Goal: Information Seeking & Learning: Learn about a topic

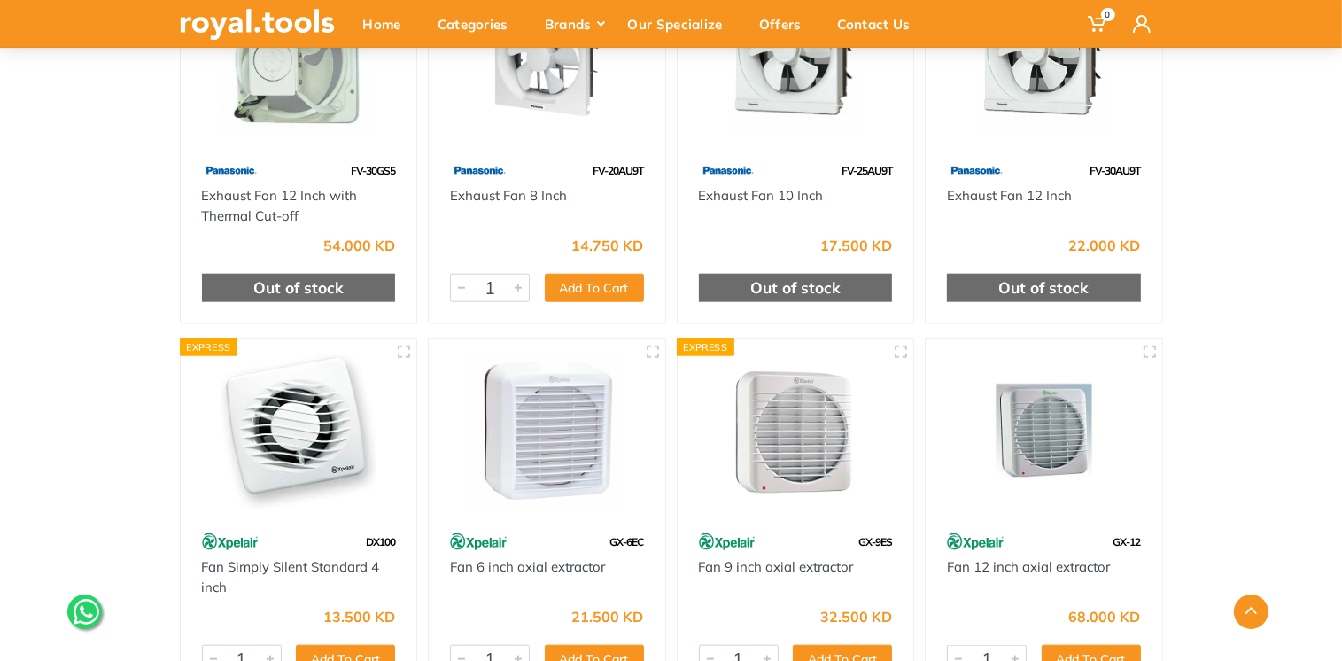
scroll to position [1914, 0]
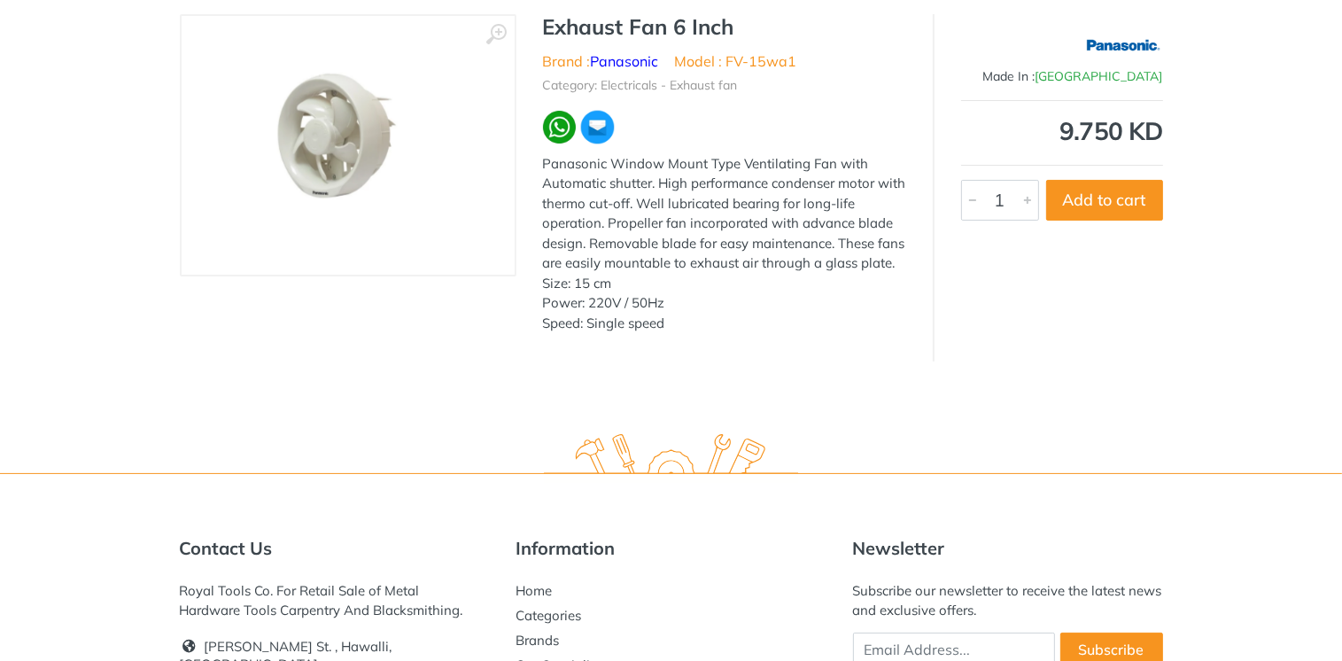
scroll to position [71, 0]
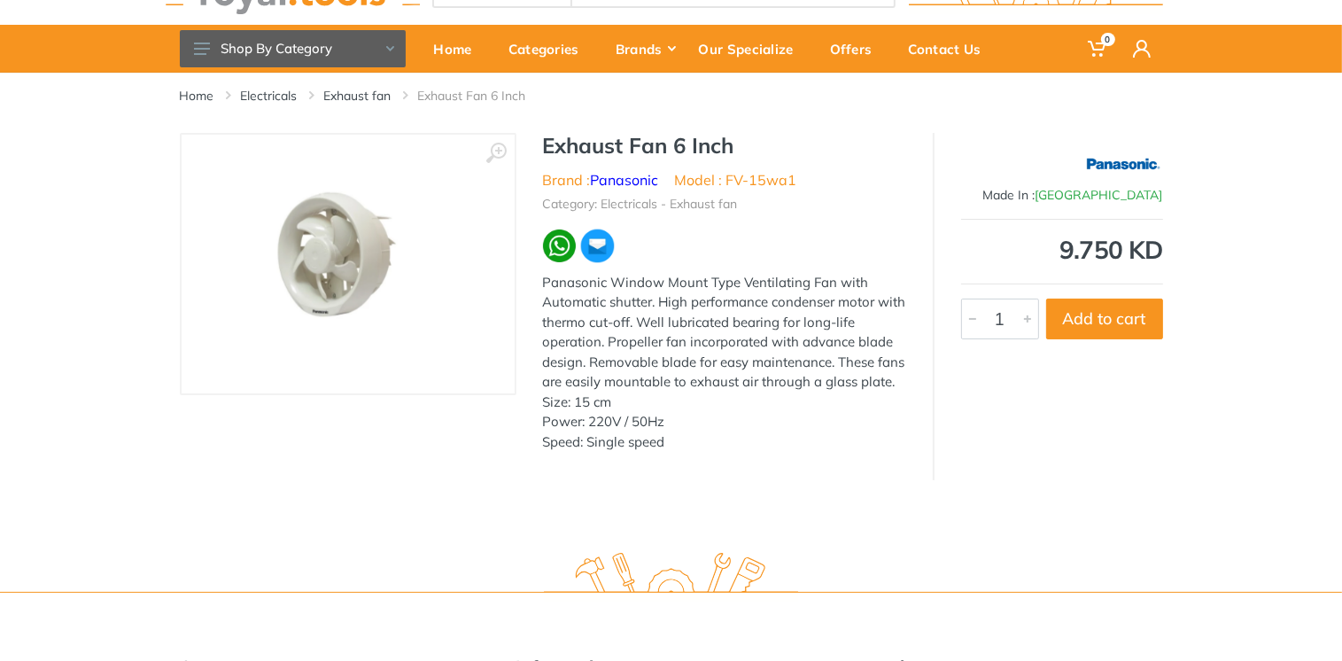
click at [543, 144] on h1 "Exhaust Fan 6 Inch" at bounding box center [724, 146] width 363 height 26
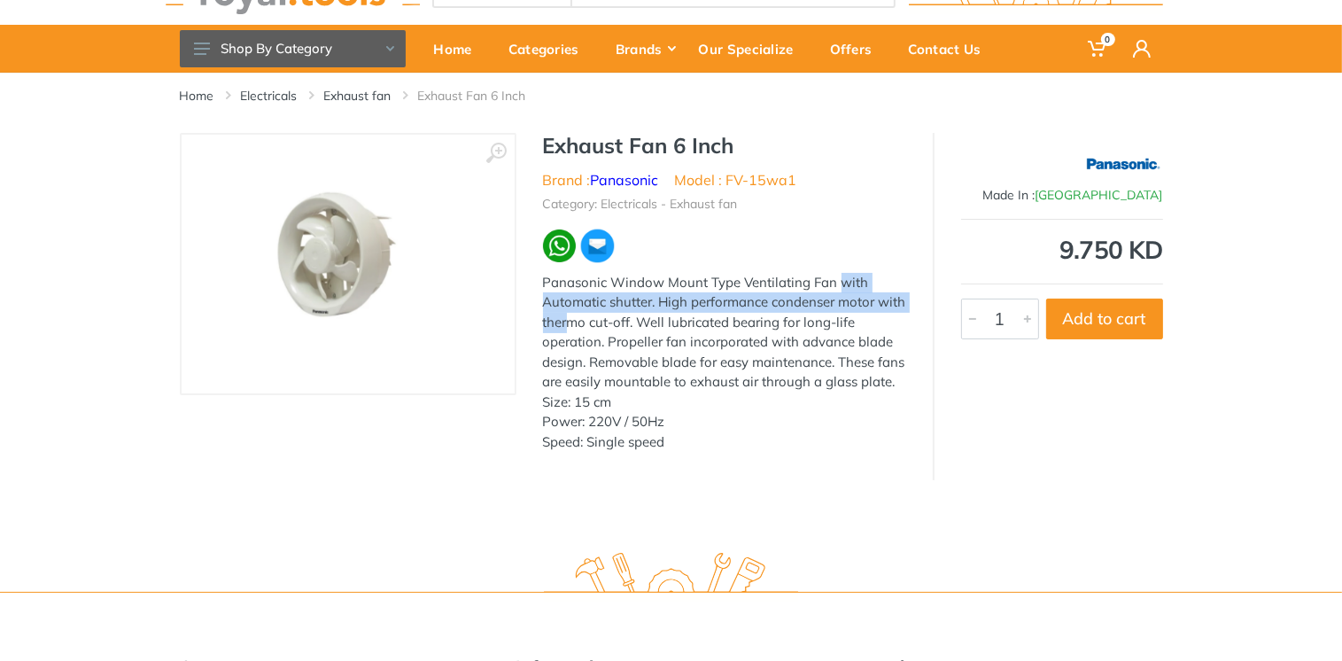
drag, startPoint x: 542, startPoint y: 281, endPoint x: 652, endPoint y: 300, distance: 111.6
click at [652, 300] on div "Panasonic Window Mount Type Ventilating Fan with Automatic shutter. High perfor…" at bounding box center [724, 363] width 363 height 180
drag, startPoint x: 652, startPoint y: 300, endPoint x: 633, endPoint y: 300, distance: 18.6
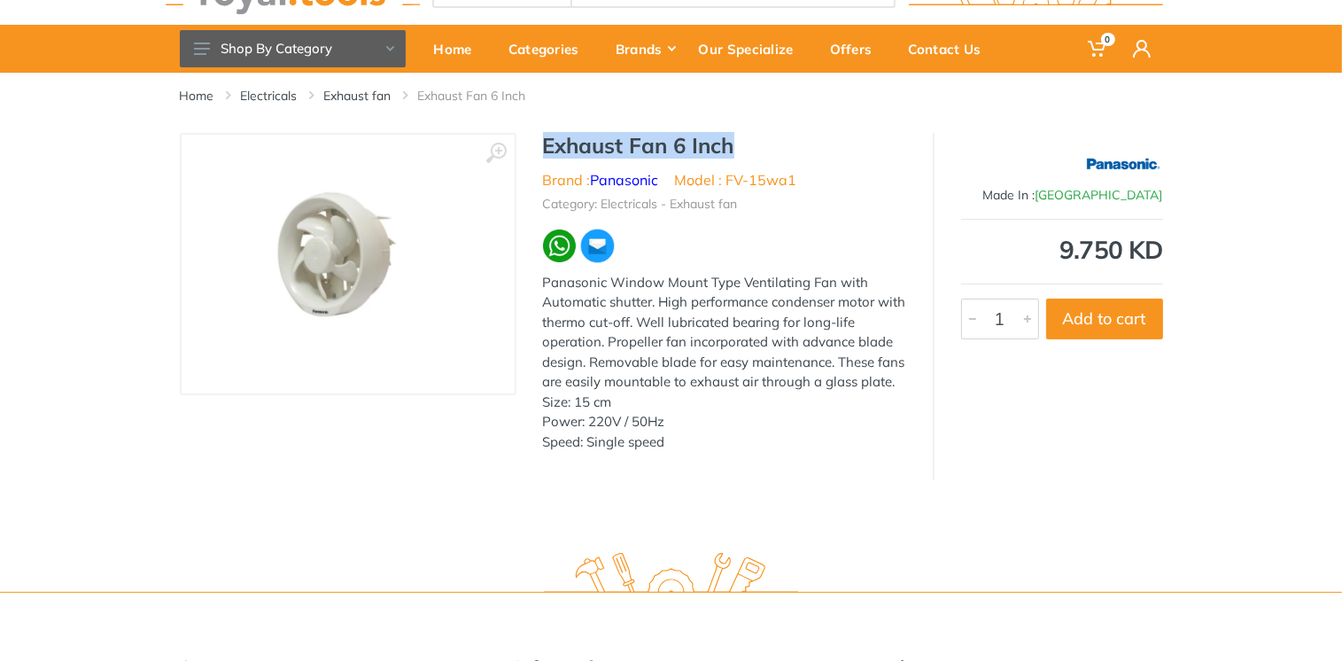
drag, startPoint x: 546, startPoint y: 143, endPoint x: 748, endPoint y: 143, distance: 202.0
click at [748, 143] on h1 "Exhaust Fan 6 Inch" at bounding box center [724, 146] width 363 height 26
copy h1 "Exhaust Fan 6 Inch"
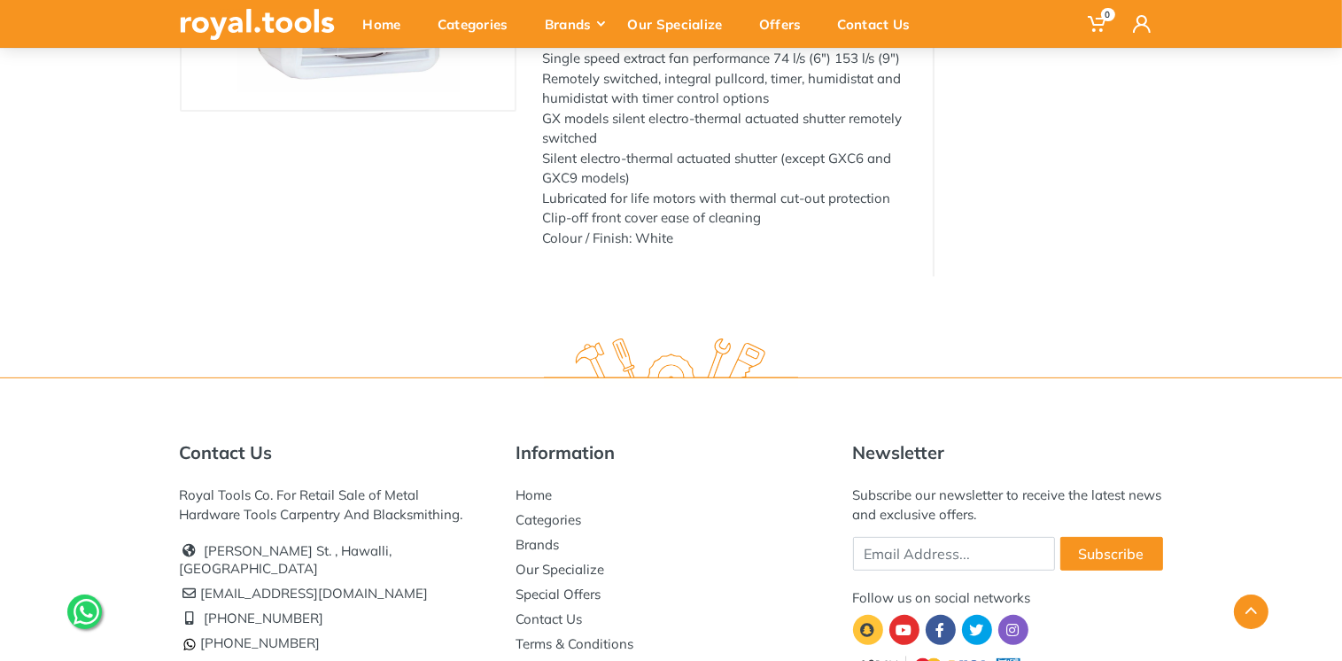
scroll to position [71, 0]
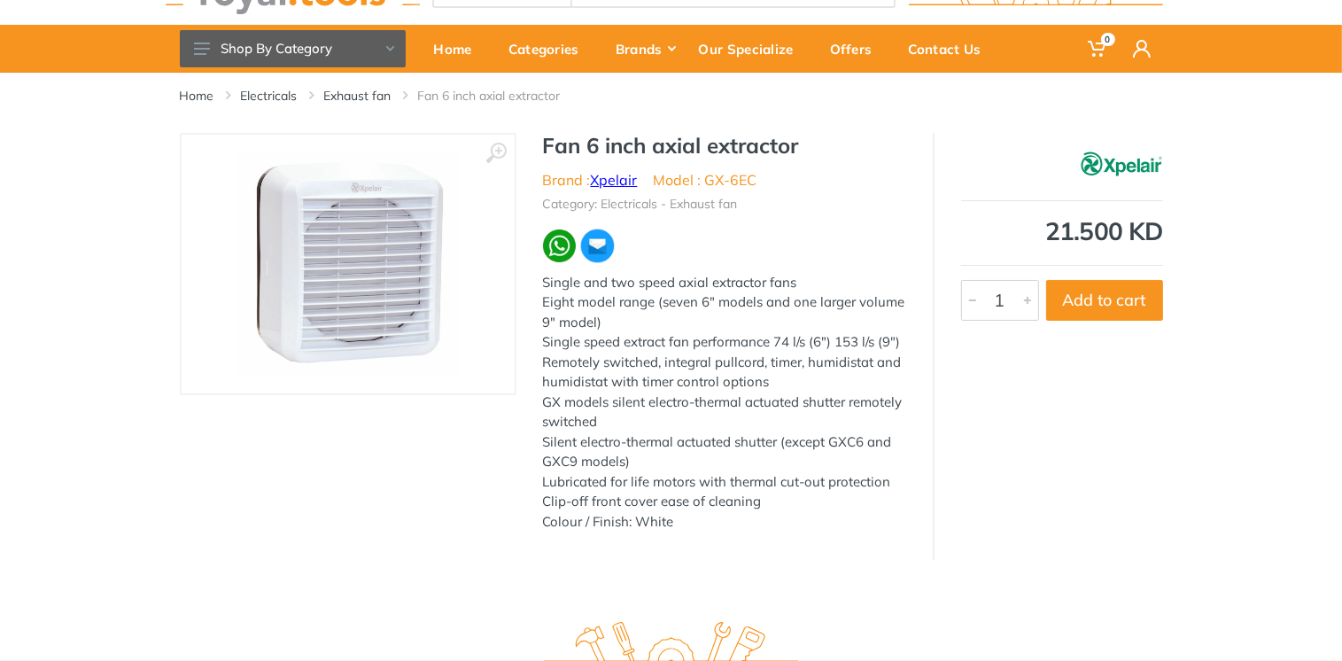
click at [610, 175] on link "Xpelair" at bounding box center [614, 180] width 47 height 18
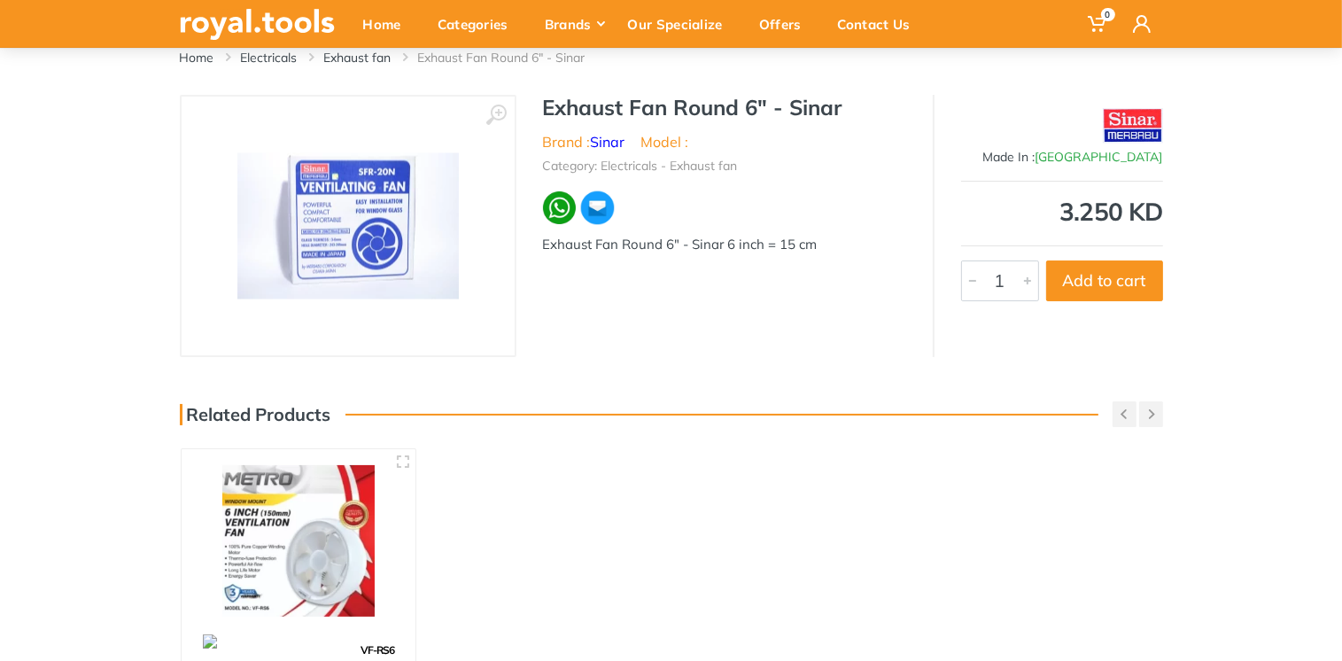
scroll to position [213, 0]
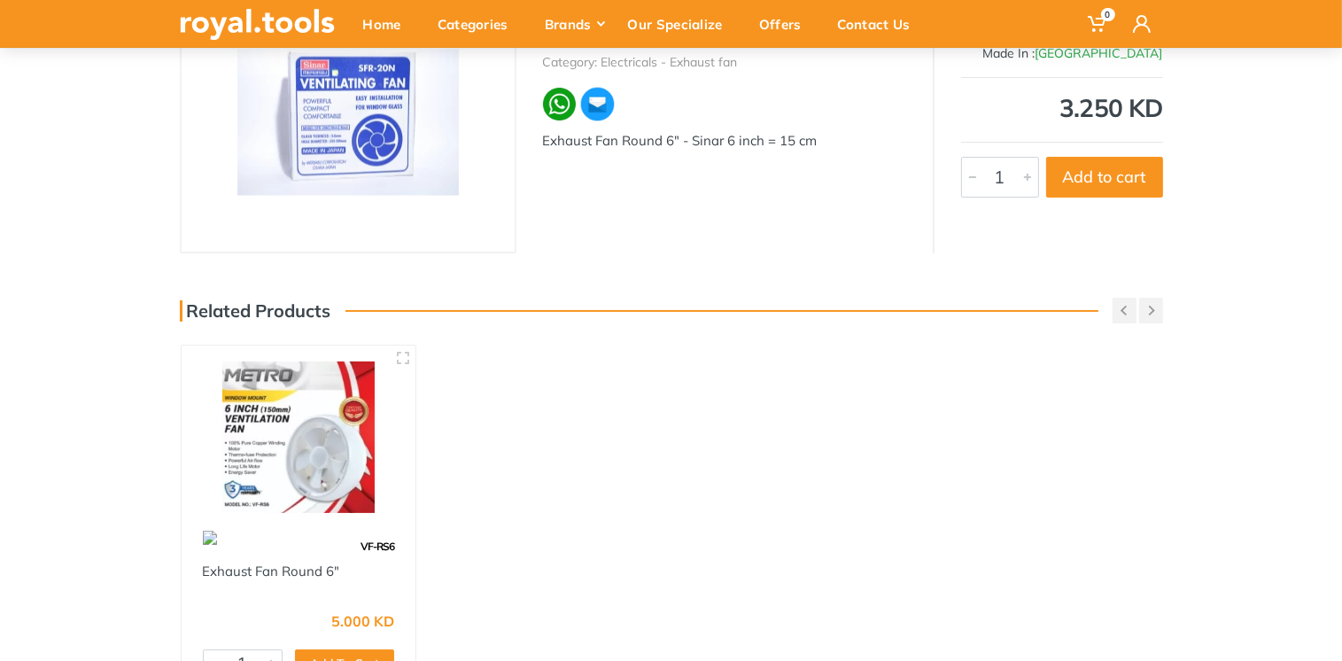
click at [272, 455] on img at bounding box center [299, 436] width 203 height 151
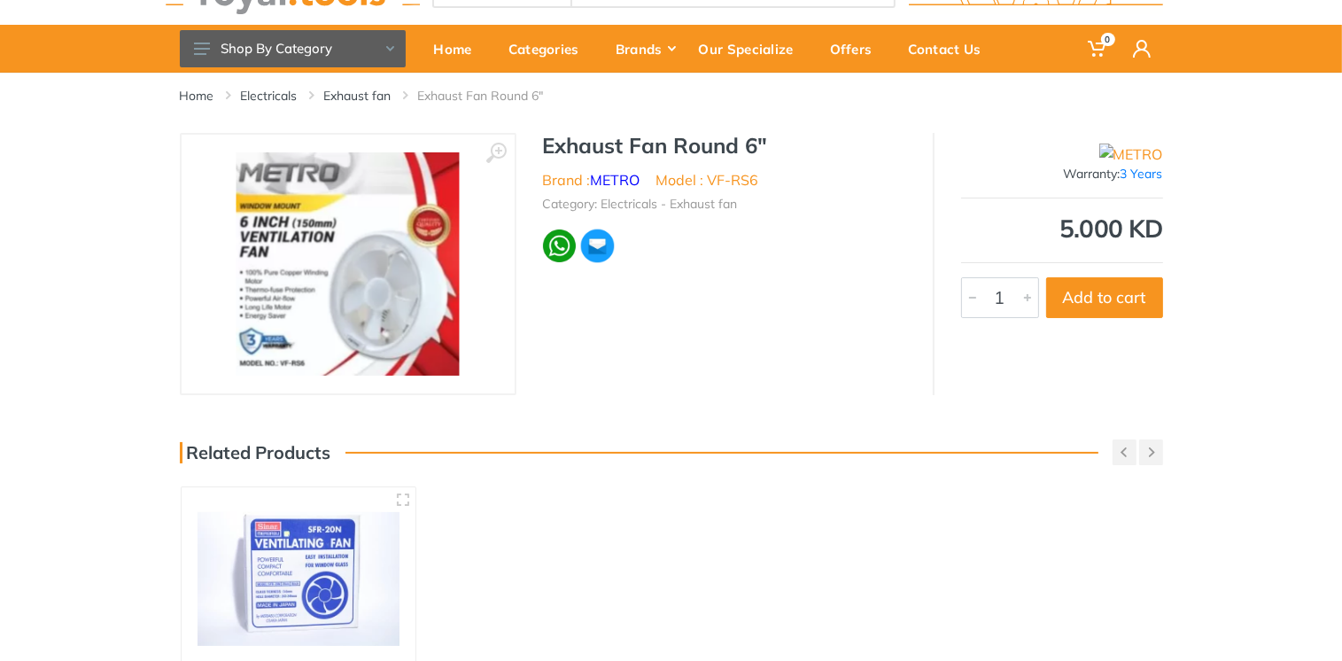
scroll to position [71, 0]
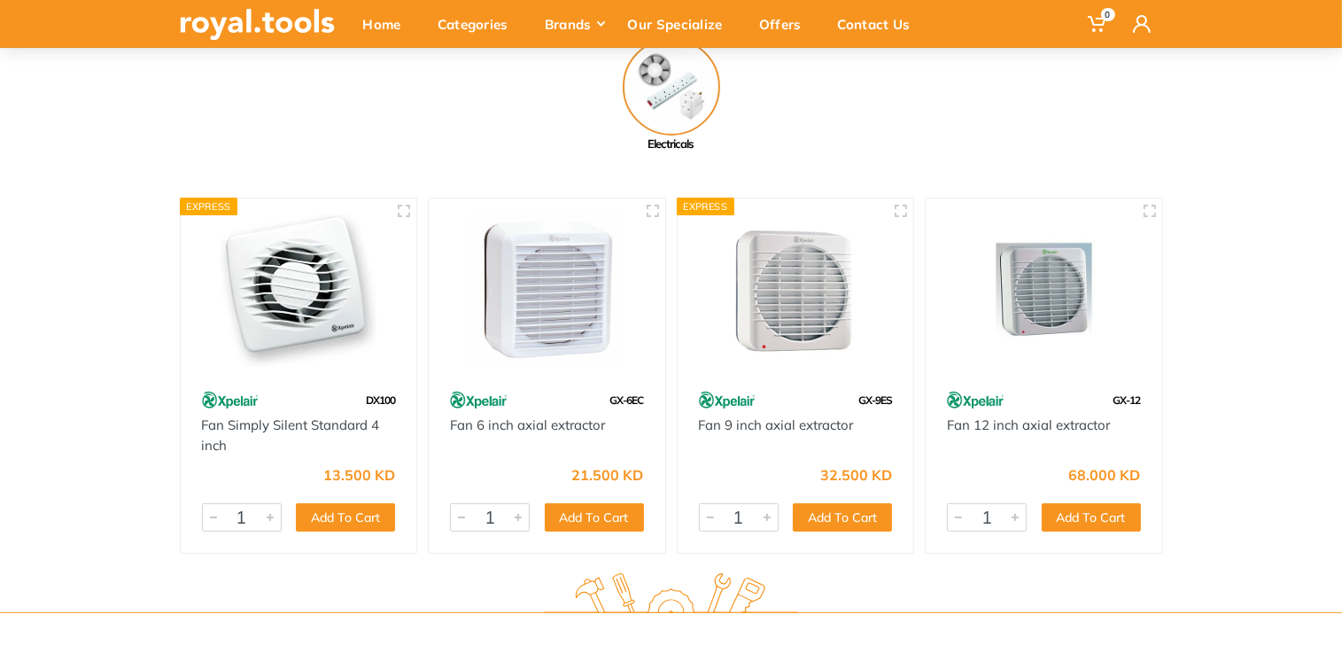
scroll to position [354, 0]
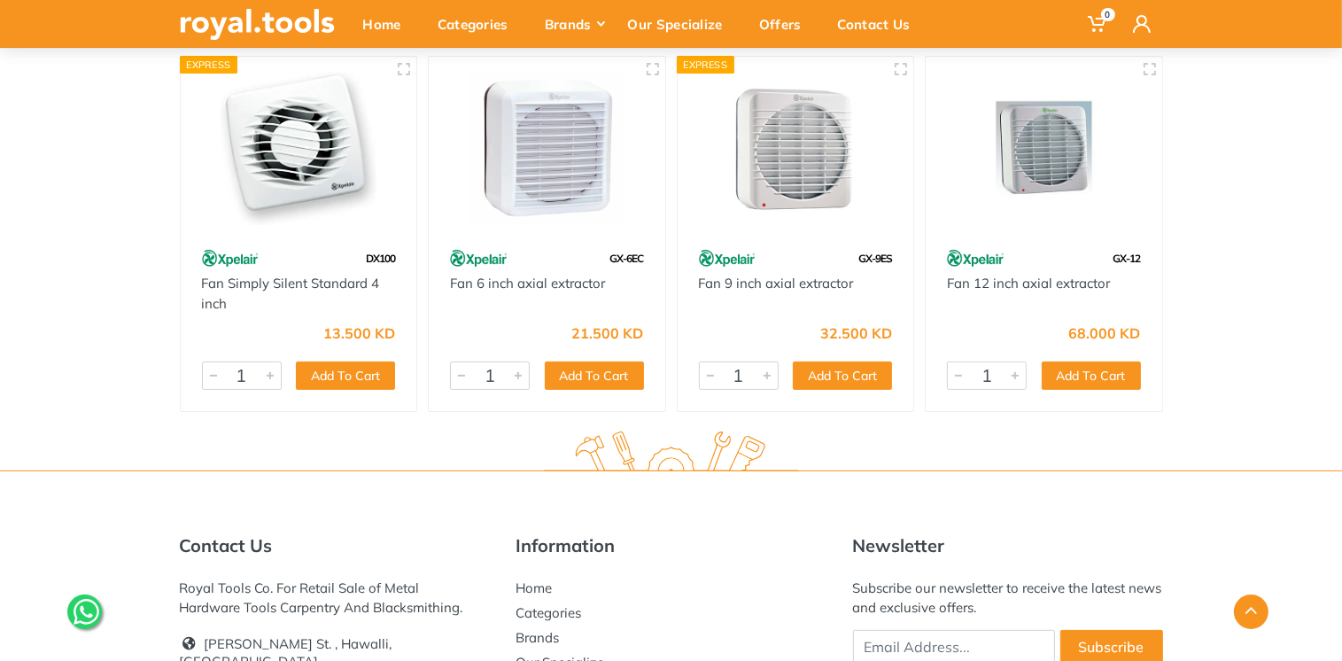
click at [288, 176] on img at bounding box center [299, 149] width 205 height 153
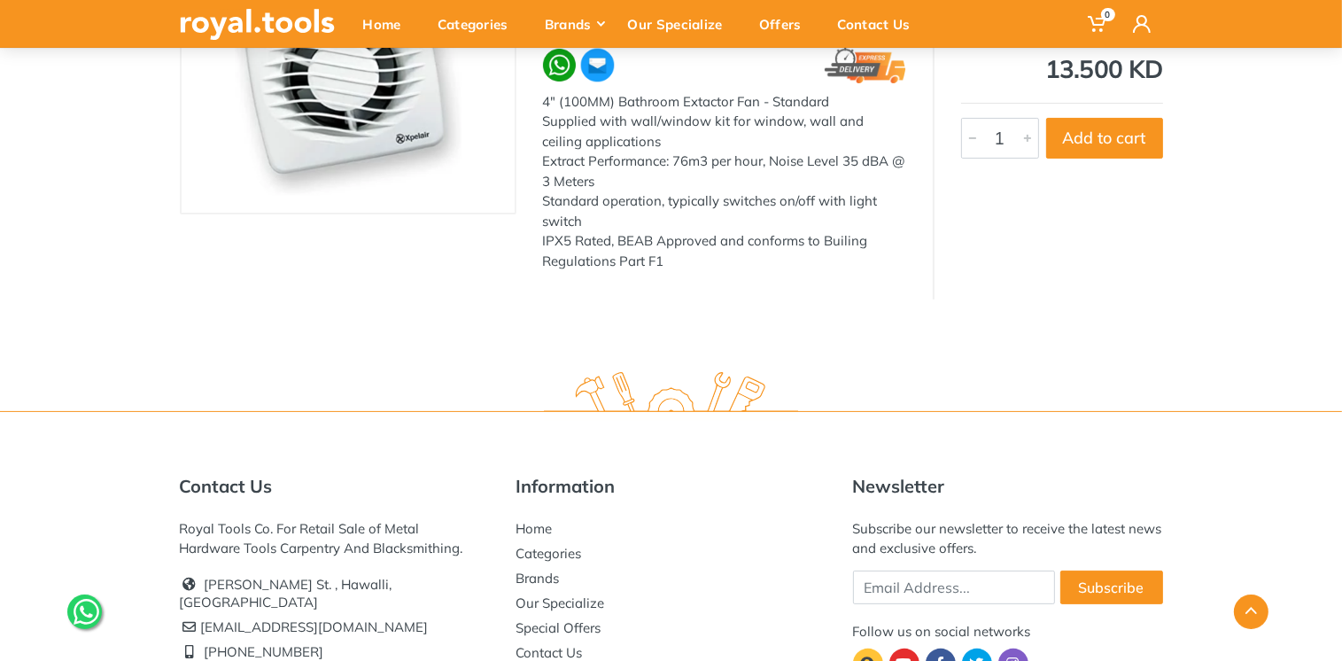
scroll to position [283, 0]
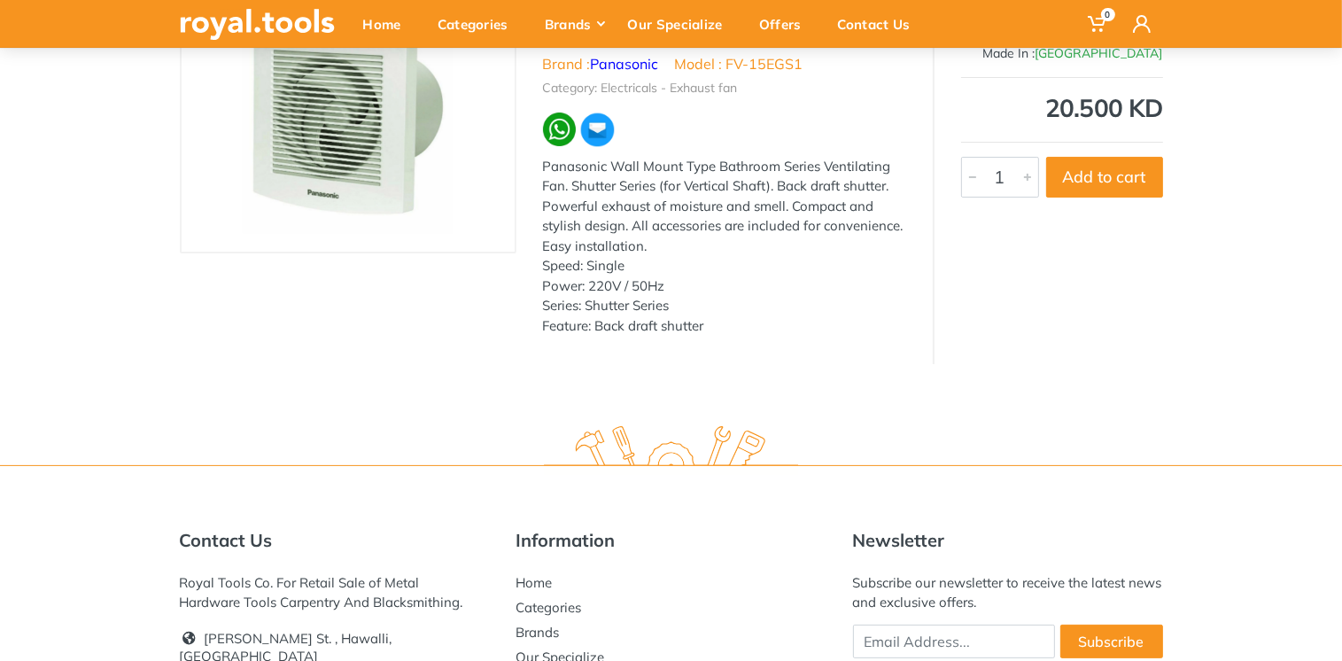
scroll to position [71, 0]
